Goal: Download file/media

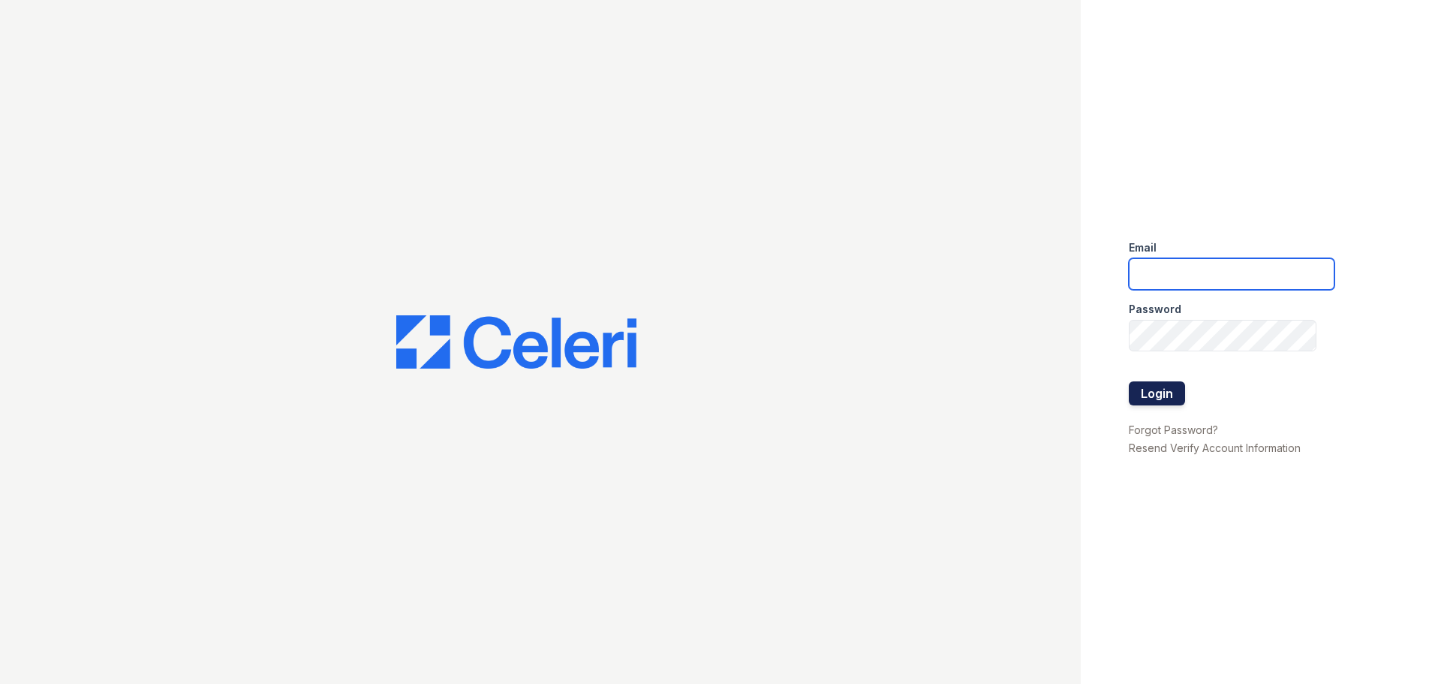
type input "renewvirginiabeach@trinity-pm.com"
click at [1172, 402] on button "Login" at bounding box center [1157, 393] width 56 height 24
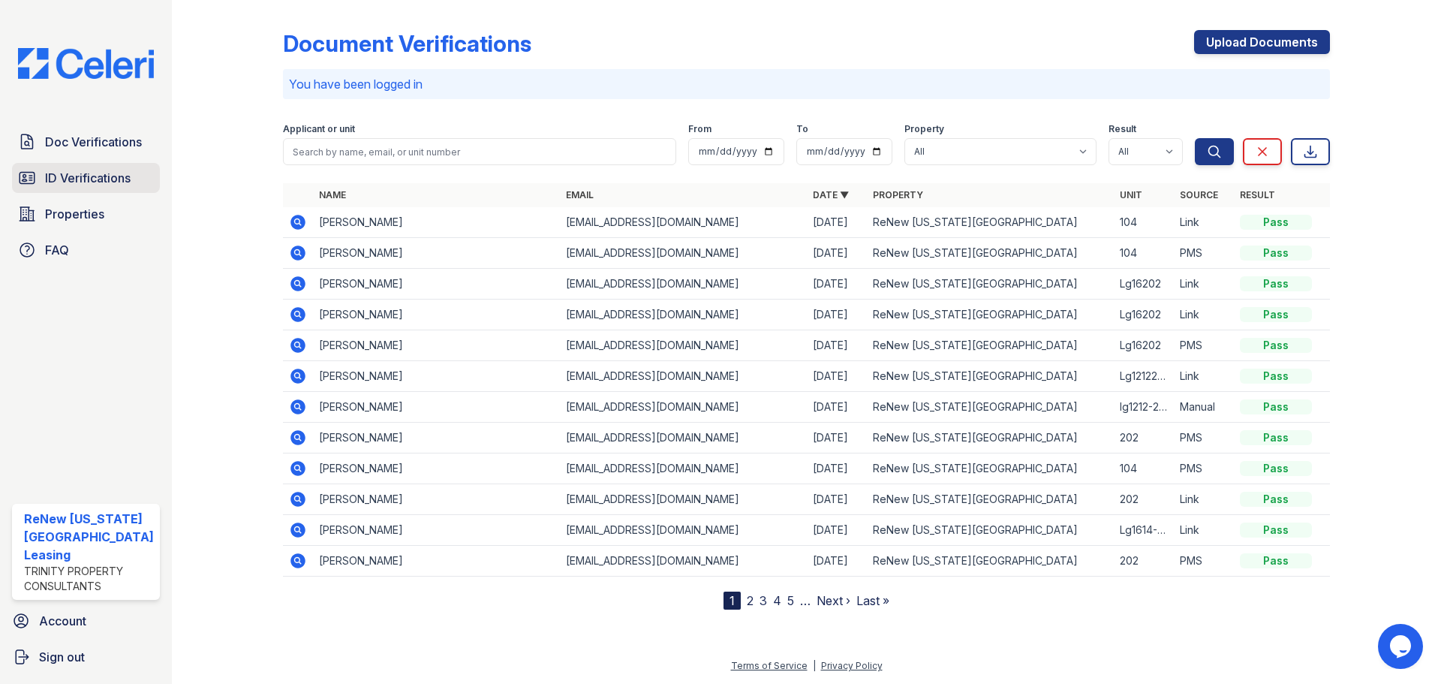
click at [94, 177] on span "ID Verifications" at bounding box center [88, 178] width 86 height 18
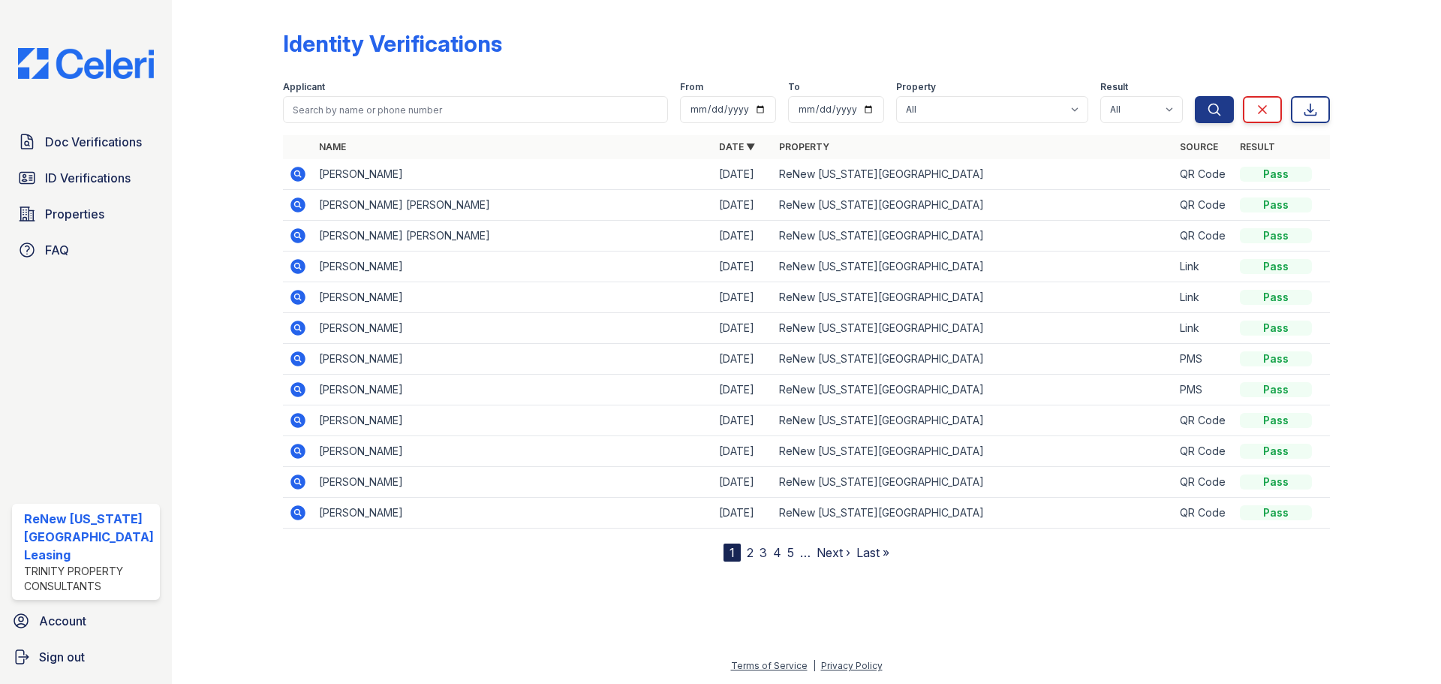
click at [294, 265] on icon at bounding box center [298, 267] width 18 height 18
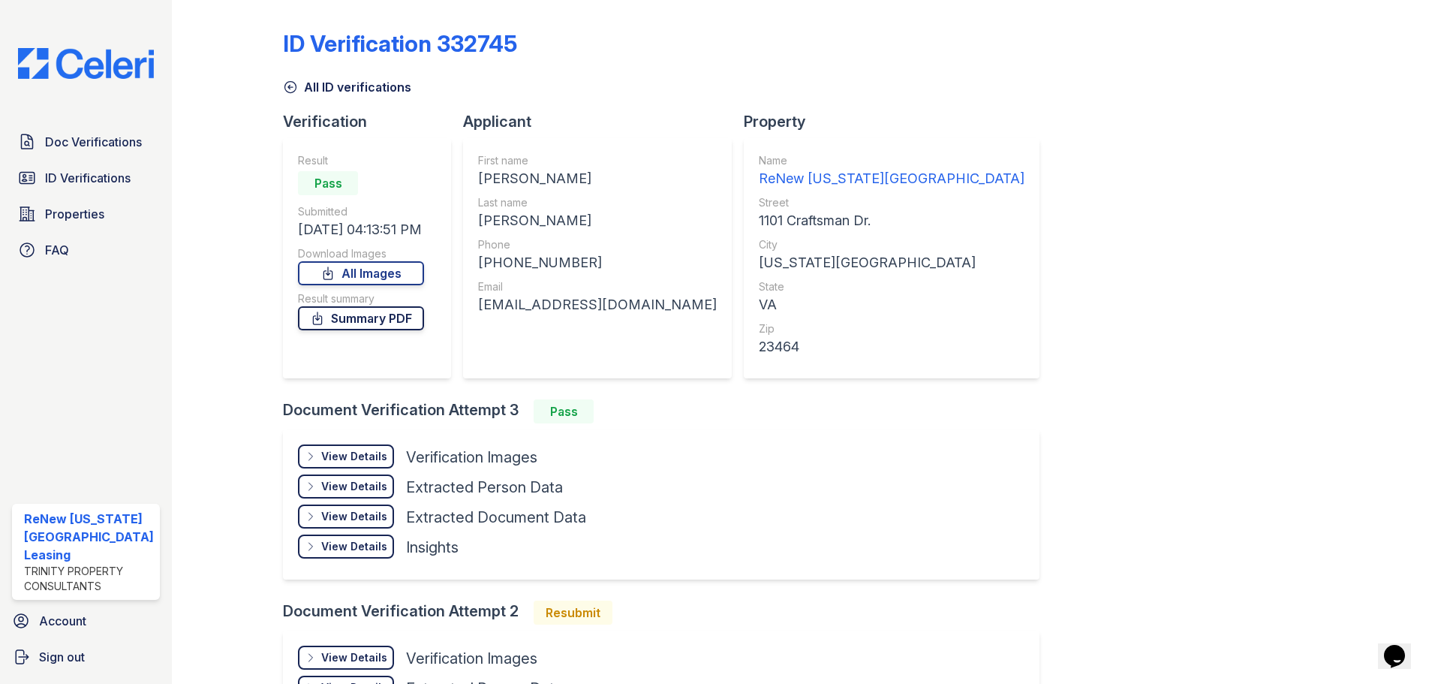
click at [372, 318] on link "Summary PDF" at bounding box center [361, 318] width 126 height 24
click at [342, 270] on link "All Images" at bounding box center [361, 273] width 126 height 24
click at [354, 285] on div "Result Pass Submitted 10/02/25 04:13:51 PM Download Images All Images Result su…" at bounding box center [361, 258] width 126 height 210
click at [372, 276] on link "All Images" at bounding box center [361, 273] width 126 height 24
